Goal: Task Accomplishment & Management: Manage account settings

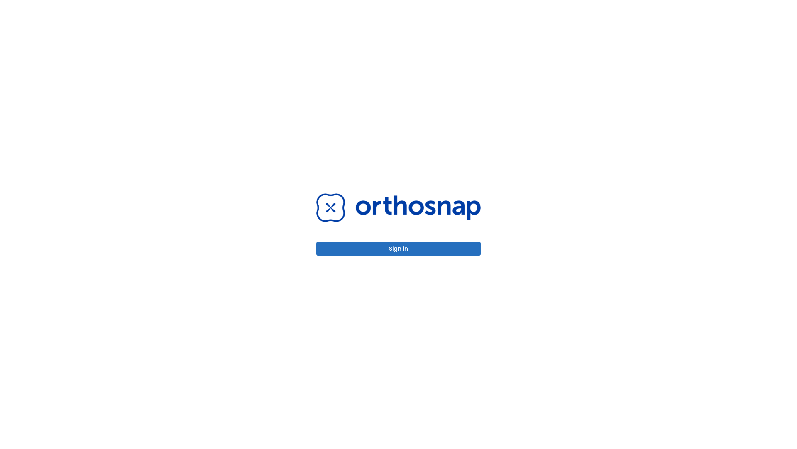
click at [399, 248] on button "Sign in" at bounding box center [398, 249] width 164 height 14
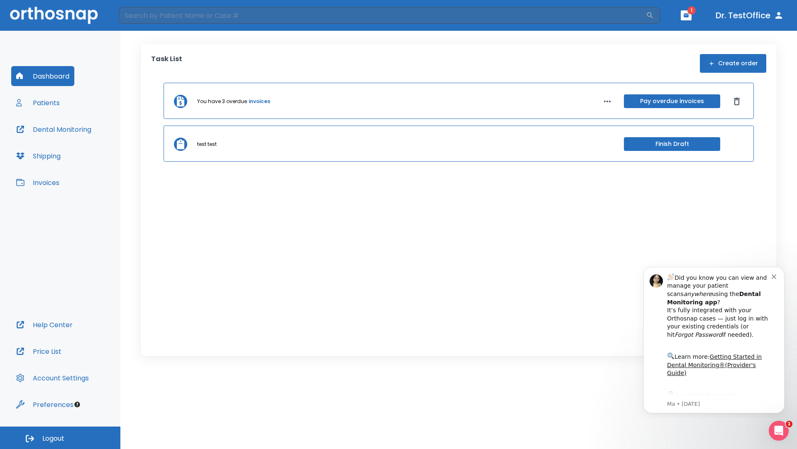
click at [60, 437] on span "Logout" at bounding box center [53, 438] width 22 height 9
